Goal: Task Accomplishment & Management: Complete application form

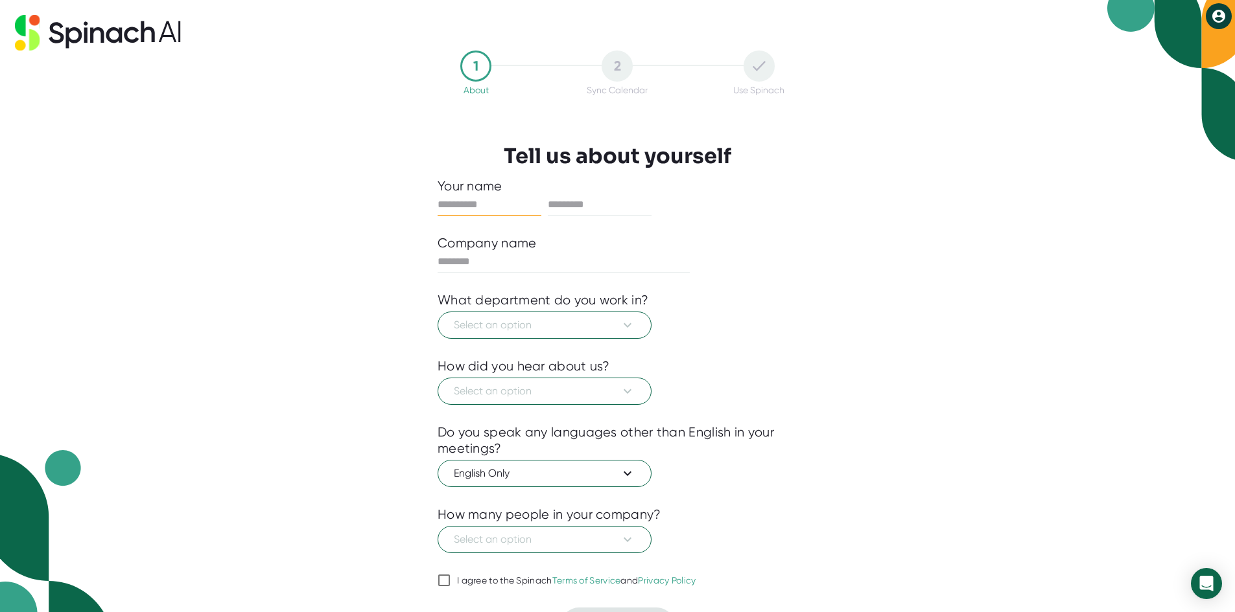
click at [521, 210] on input "text" at bounding box center [489, 204] width 104 height 21
click at [612, 198] on input "text" at bounding box center [600, 204] width 104 height 21
click at [503, 273] on div at bounding box center [563, 261] width 252 height 21
click at [533, 315] on button "Select an option" at bounding box center [544, 325] width 214 height 27
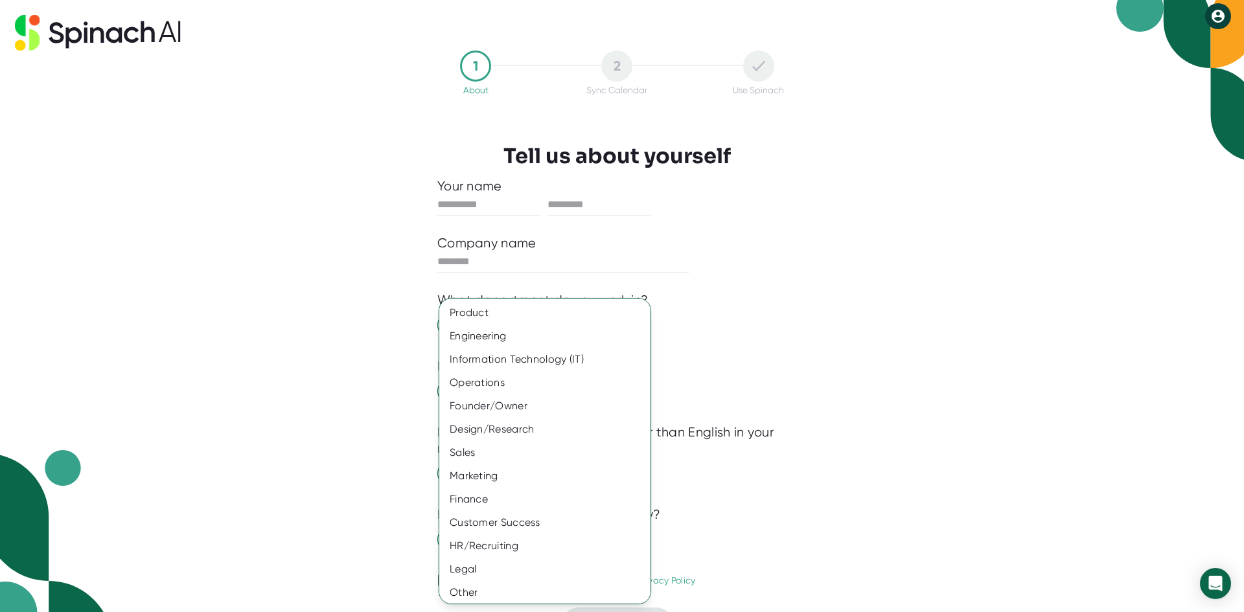
click at [905, 319] on div at bounding box center [622, 306] width 1244 height 612
